Goal: Task Accomplishment & Management: Complete application form

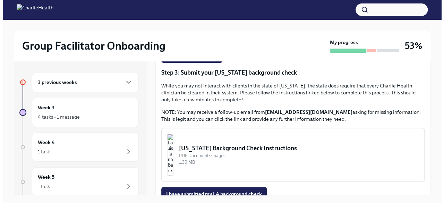
scroll to position [12, 0]
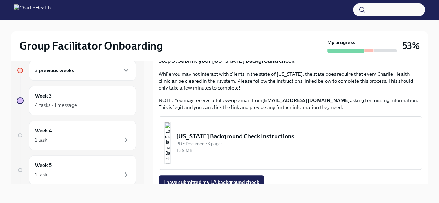
click at [223, 138] on div "[US_STATE] Background Check Instructions" at bounding box center [296, 136] width 240 height 8
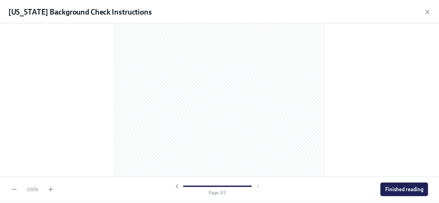
scroll to position [693, 0]
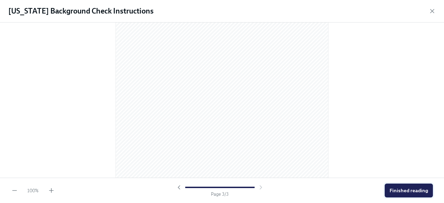
click at [421, 187] on span "Finished reading" at bounding box center [409, 190] width 39 height 7
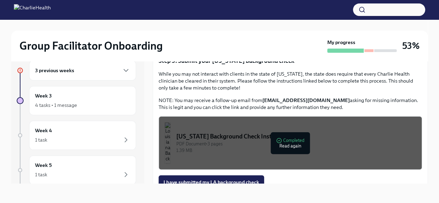
scroll to position [247, 0]
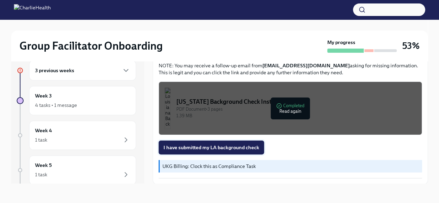
click at [240, 148] on span "I have submitted my LA background check" at bounding box center [212, 147] width 96 height 7
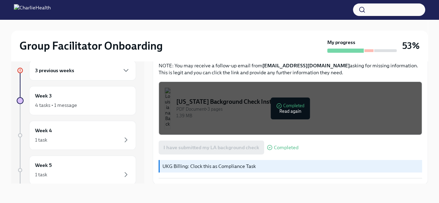
scroll to position [143, 0]
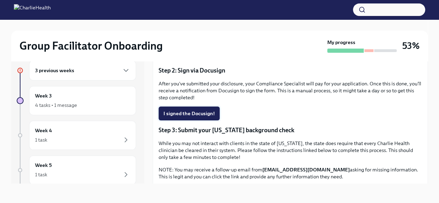
click at [188, 114] on span "I signed the Docusign!" at bounding box center [189, 113] width 51 height 7
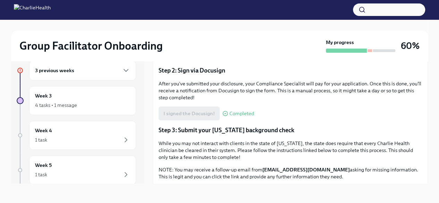
click at [188, 118] on div "I signed the Docusign! Completed" at bounding box center [206, 114] width 95 height 14
click at [227, 114] on div "Completed" at bounding box center [239, 114] width 32 height 6
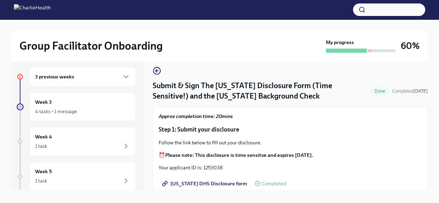
scroll to position [0, 0]
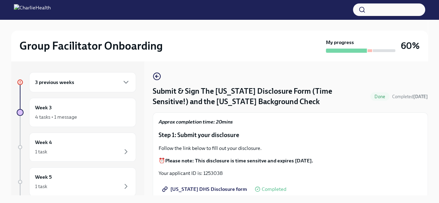
click at [64, 83] on h6 "3 previous weeks" at bounding box center [54, 82] width 39 height 8
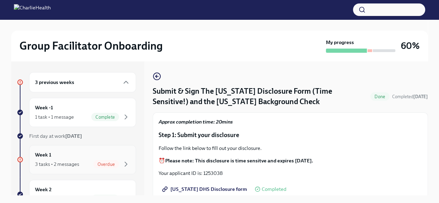
click at [102, 163] on span "Overdue" at bounding box center [106, 164] width 26 height 5
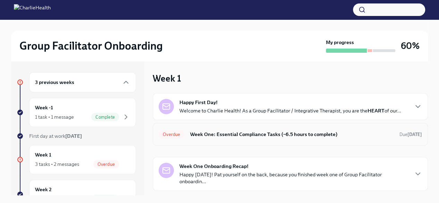
click at [264, 133] on h6 "Week One: Essential Compliance Tasks (~6.5 hours to complete)" at bounding box center [292, 135] width 204 height 8
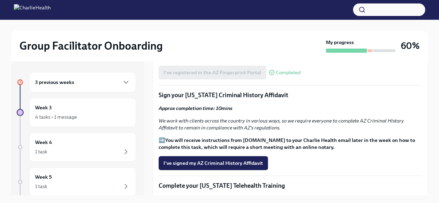
scroll to position [799, 0]
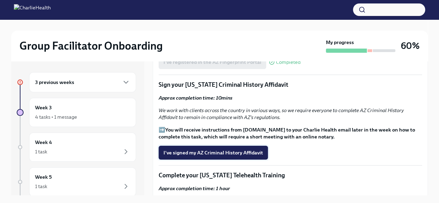
click at [215, 156] on span "I've signed my AZ Criminal History Affidavit" at bounding box center [214, 152] width 100 height 7
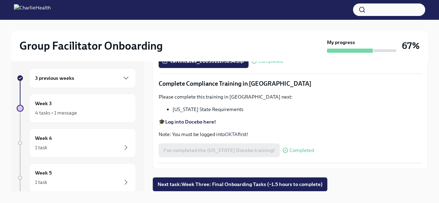
scroll to position [12, 0]
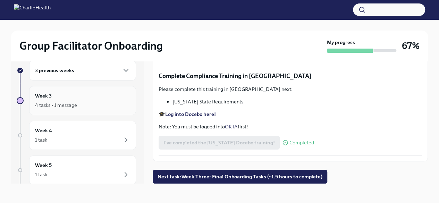
click at [53, 98] on div "Week 3 4 tasks • 1 message" at bounding box center [82, 100] width 95 height 17
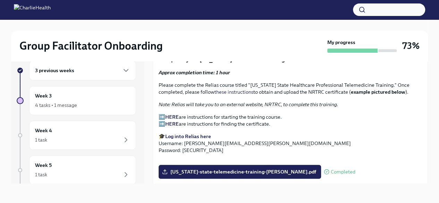
scroll to position [1042, 0]
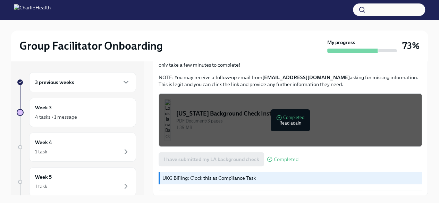
scroll to position [12, 0]
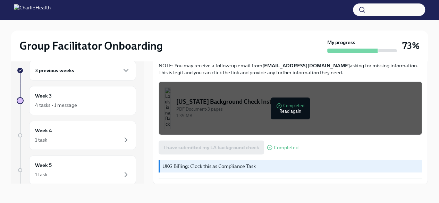
click at [269, 146] on icon at bounding box center [270, 148] width 6 height 6
click at [278, 146] on span "Completed" at bounding box center [286, 147] width 25 height 5
click at [252, 149] on div "I have submitted my LA background check Completed" at bounding box center [229, 148] width 140 height 14
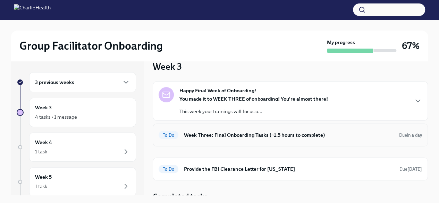
scroll to position [17, 0]
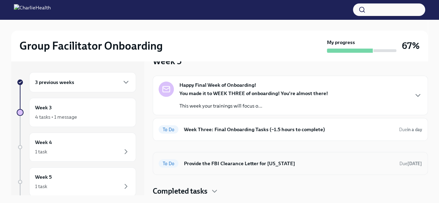
click at [231, 163] on h6 "Provide the FBI Clearance Letter for [US_STATE]" at bounding box center [289, 164] width 210 height 8
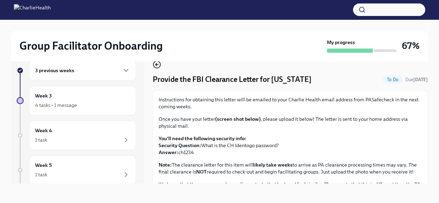
click at [155, 63] on icon "button" at bounding box center [157, 64] width 8 height 8
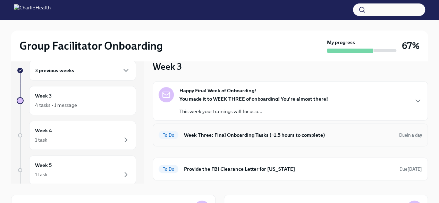
click at [237, 134] on h6 "Week Three: Final Onboarding Tasks (~1.5 hours to complete)" at bounding box center [289, 135] width 210 height 8
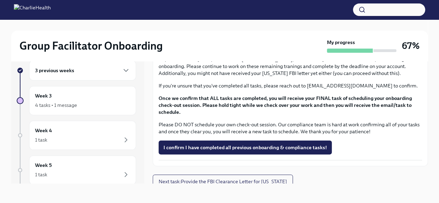
scroll to position [587, 0]
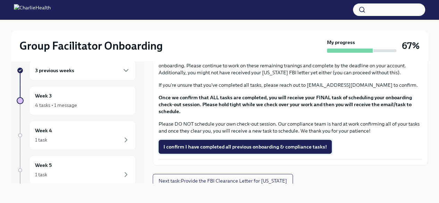
click at [199, 143] on span "I confirm I have completed all previous onboarding & compliance tasks!" at bounding box center [246, 146] width 164 height 7
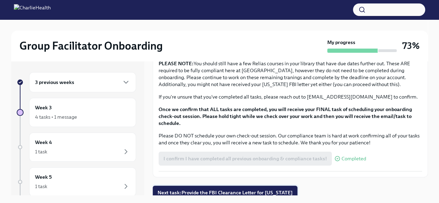
click at [272, 189] on span "Next task : Provide the FBI Clearance Letter for Pennsylvania" at bounding box center [225, 192] width 135 height 7
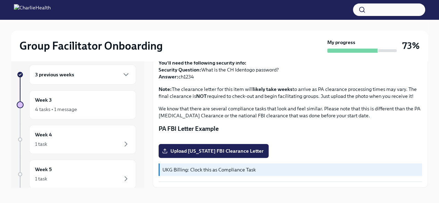
scroll to position [12, 0]
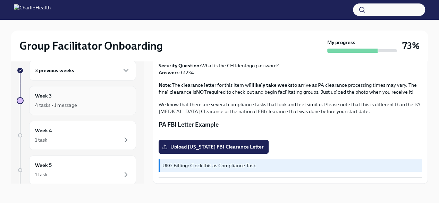
click at [69, 102] on div "4 tasks • 1 message" at bounding box center [56, 105] width 42 height 7
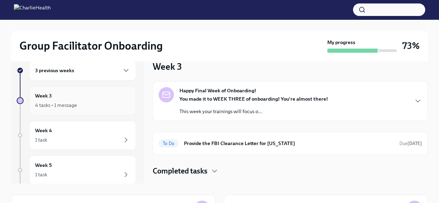
click at [52, 97] on div "Week 3 4 tasks • 1 message" at bounding box center [82, 100] width 95 height 17
